Goal: Task Accomplishment & Management: Manage account settings

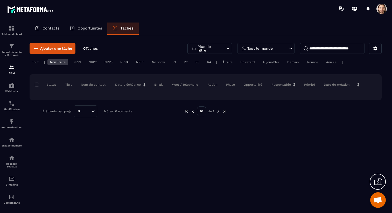
click at [256, 48] on p "Tout le monde" at bounding box center [259, 49] width 25 height 4
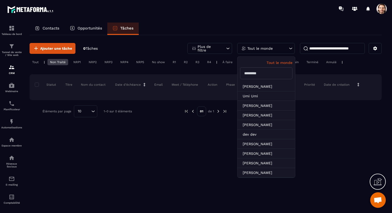
click at [260, 28] on div "Contacts Opportunités Tâches" at bounding box center [206, 29] width 352 height 12
